Goal: Use online tool/utility: Utilize a website feature to perform a specific function

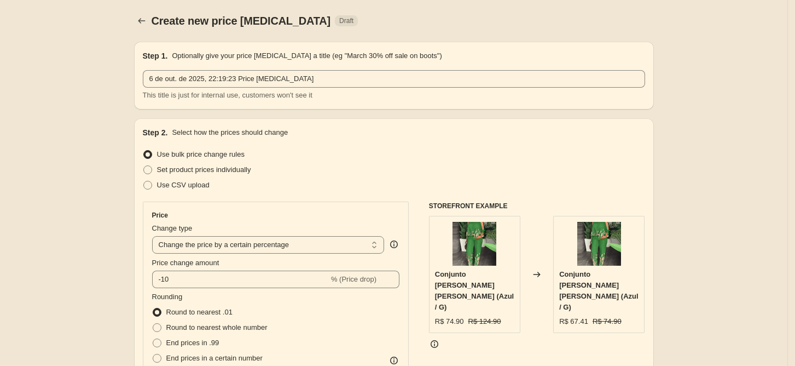
select select "percentage"
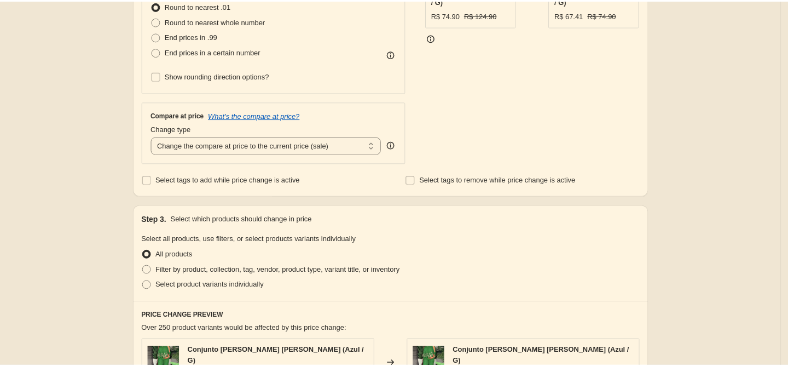
scroll to position [305, 0]
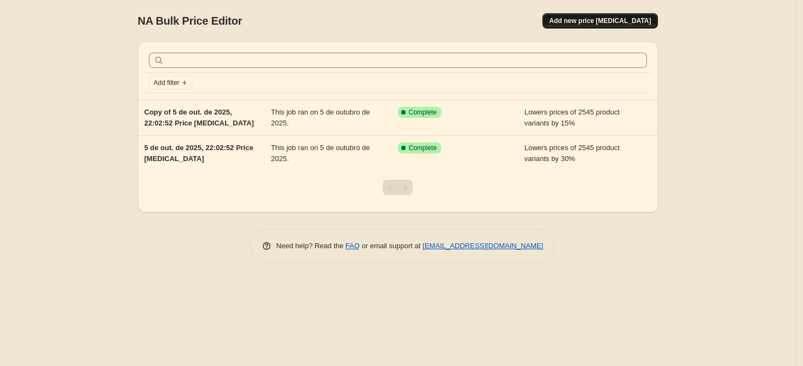
click at [602, 21] on span "Add new price change job" at bounding box center [600, 20] width 102 height 9
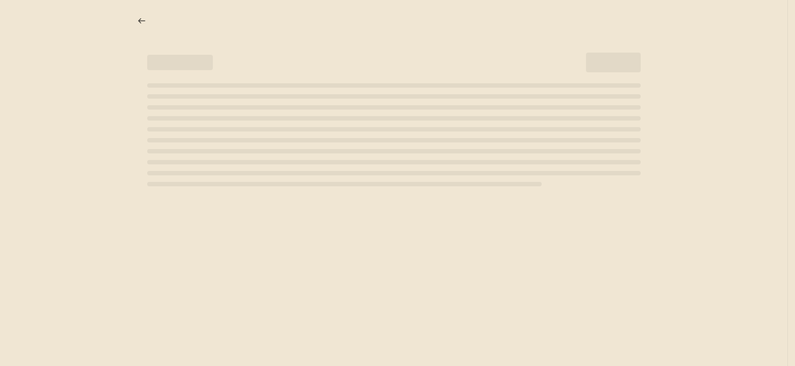
select select "percentage"
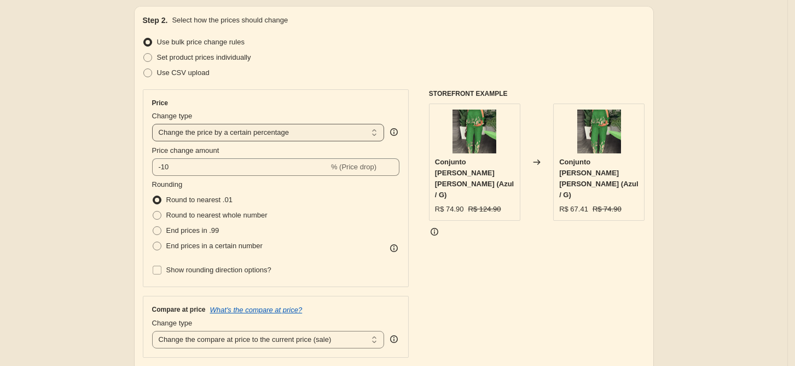
scroll to position [112, 0]
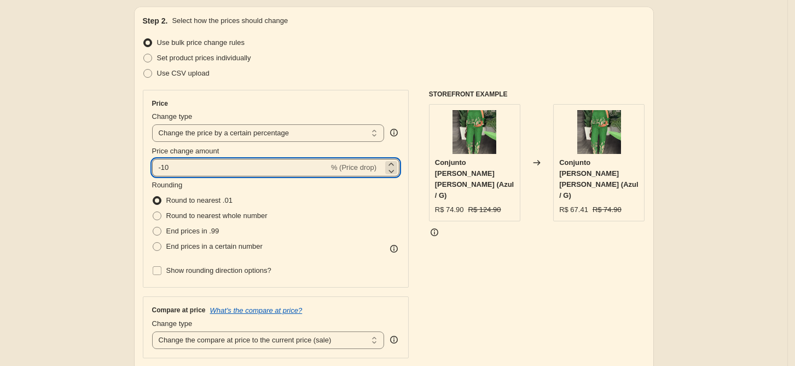
click at [222, 174] on input "-10" at bounding box center [240, 168] width 177 height 18
type input "-1"
type input "-30"
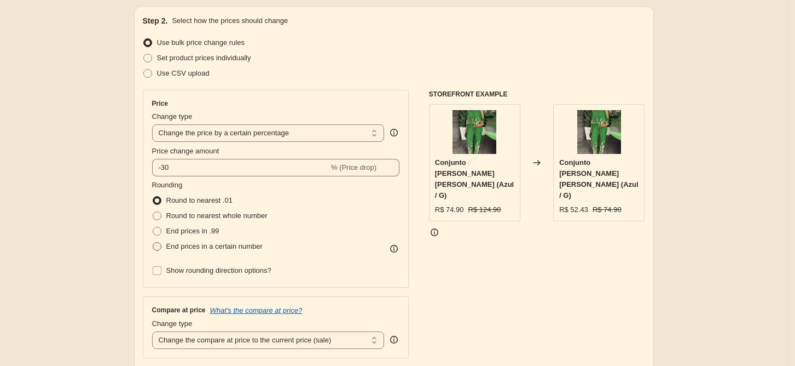
click at [158, 247] on span at bounding box center [157, 246] width 9 height 9
click at [153, 243] on input "End prices in a certain number" at bounding box center [153, 242] width 1 height 1
radio input "true"
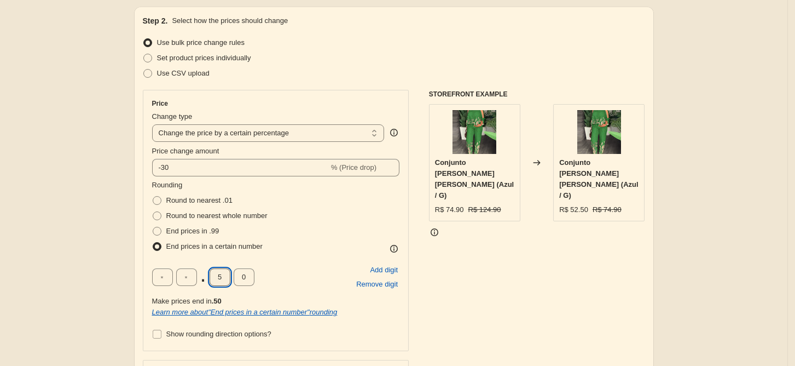
click at [222, 279] on input "5" at bounding box center [220, 277] width 21 height 18
type input "9"
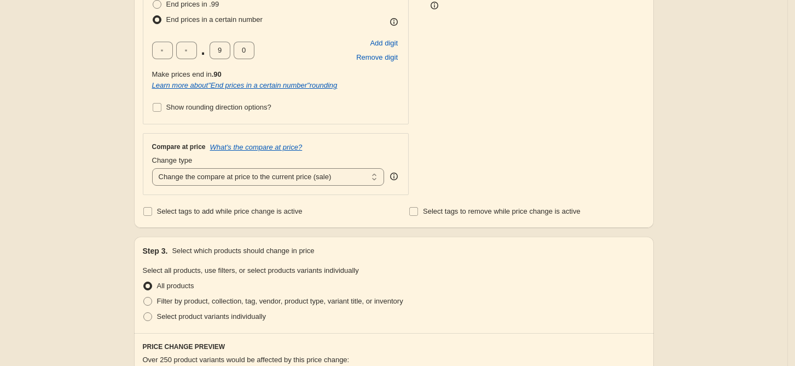
scroll to position [340, 0]
click at [237, 173] on select "Change the compare at price to the current price (sale) Change the compare at p…" at bounding box center [268, 175] width 233 height 18
select select "no_change"
click at [155, 166] on select "Change the compare at price to the current price (sale) Change the compare at p…" at bounding box center [268, 175] width 233 height 18
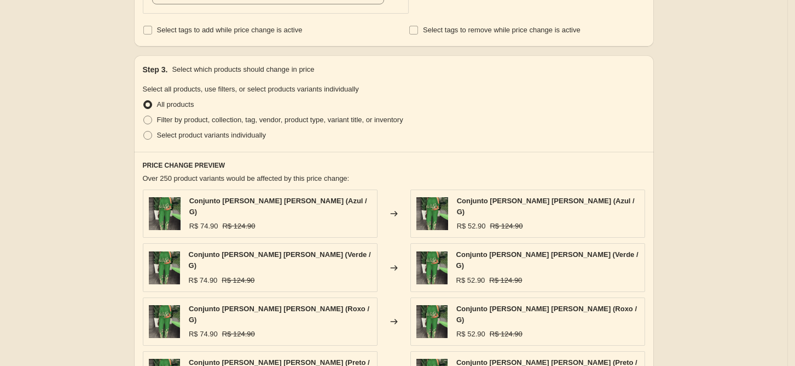
scroll to position [528, 0]
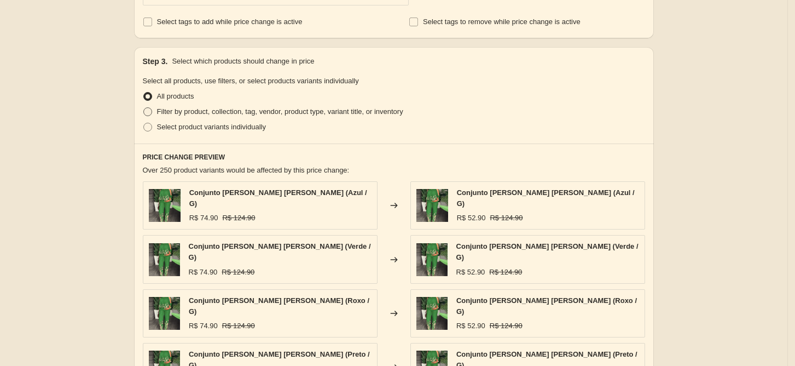
click at [169, 107] on span "Filter by product, collection, tag, vendor, product type, variant title, or inv…" at bounding box center [280, 111] width 246 height 8
click at [144, 107] on input "Filter by product, collection, tag, vendor, product type, variant title, or inv…" at bounding box center [143, 107] width 1 height 1
radio input "true"
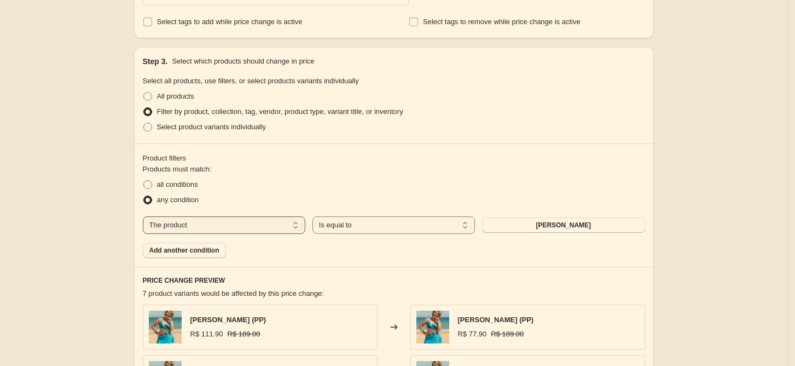
click at [266, 226] on select "The product The product's collection The product's tag The product's vendor The…" at bounding box center [224, 225] width 163 height 18
select select "collection"
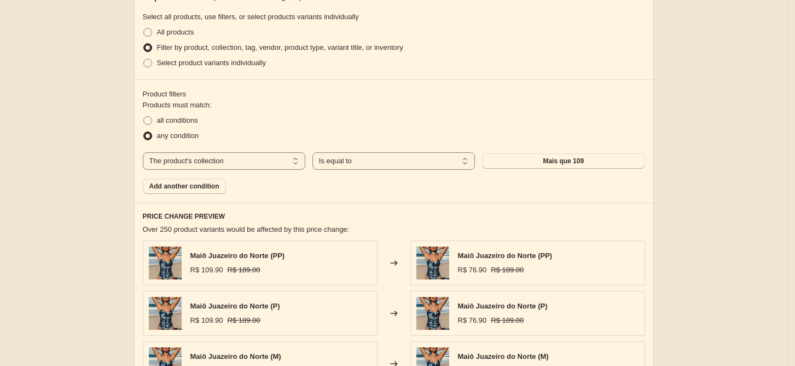
scroll to position [593, 0]
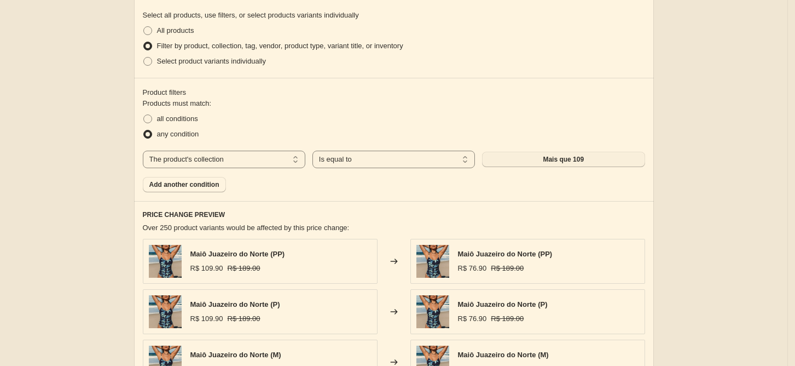
click at [556, 155] on button "Mais que 109" at bounding box center [563, 159] width 163 height 15
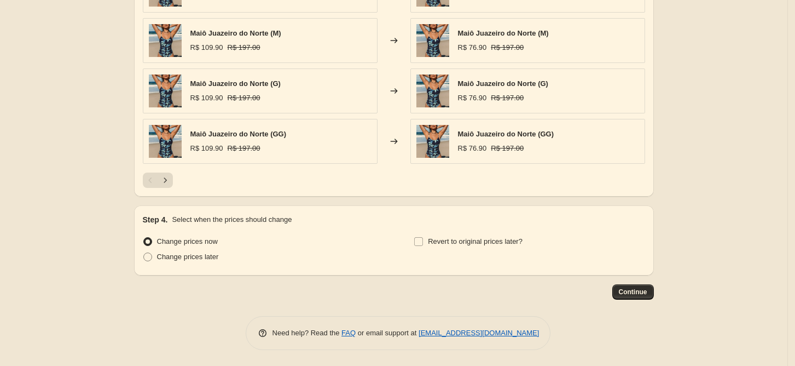
scroll to position [883, 0]
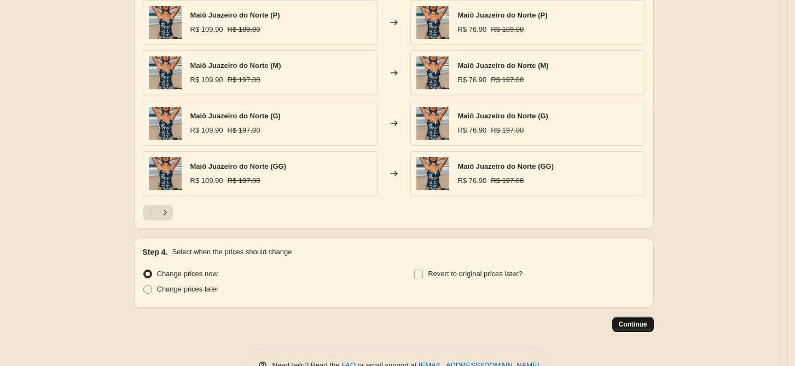
click at [643, 328] on button "Continue" at bounding box center [634, 323] width 42 height 15
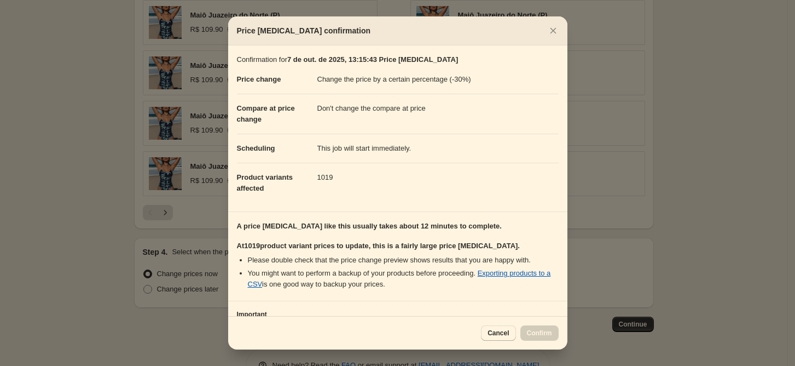
scroll to position [87, 0]
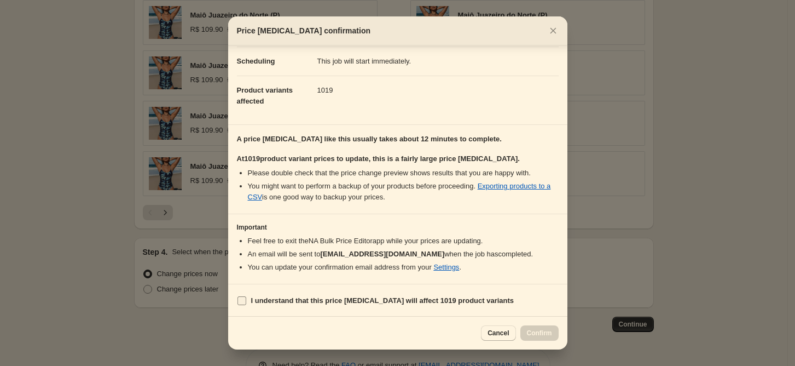
click at [245, 302] on input "I understand that this price change job will affect 1019 product variants" at bounding box center [242, 300] width 9 height 9
checkbox input "true"
click at [532, 331] on span "Confirm" at bounding box center [539, 332] width 25 height 9
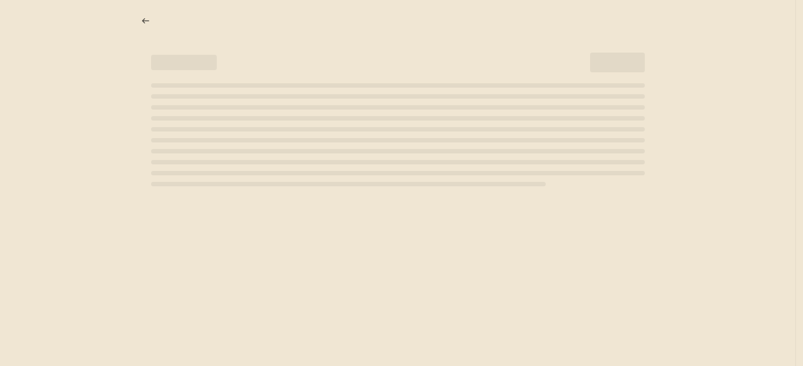
select select "percentage"
select select "no_change"
select select "collection"
